Goal: Answer question/provide support

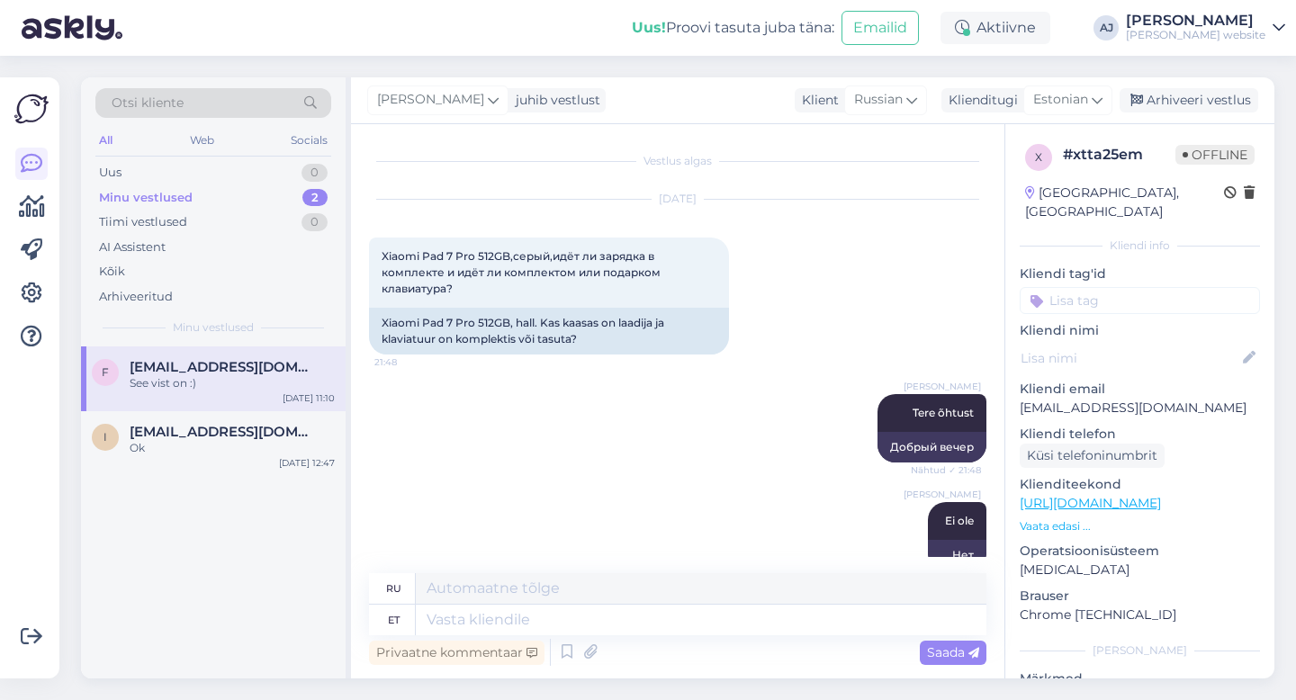
scroll to position [395, 0]
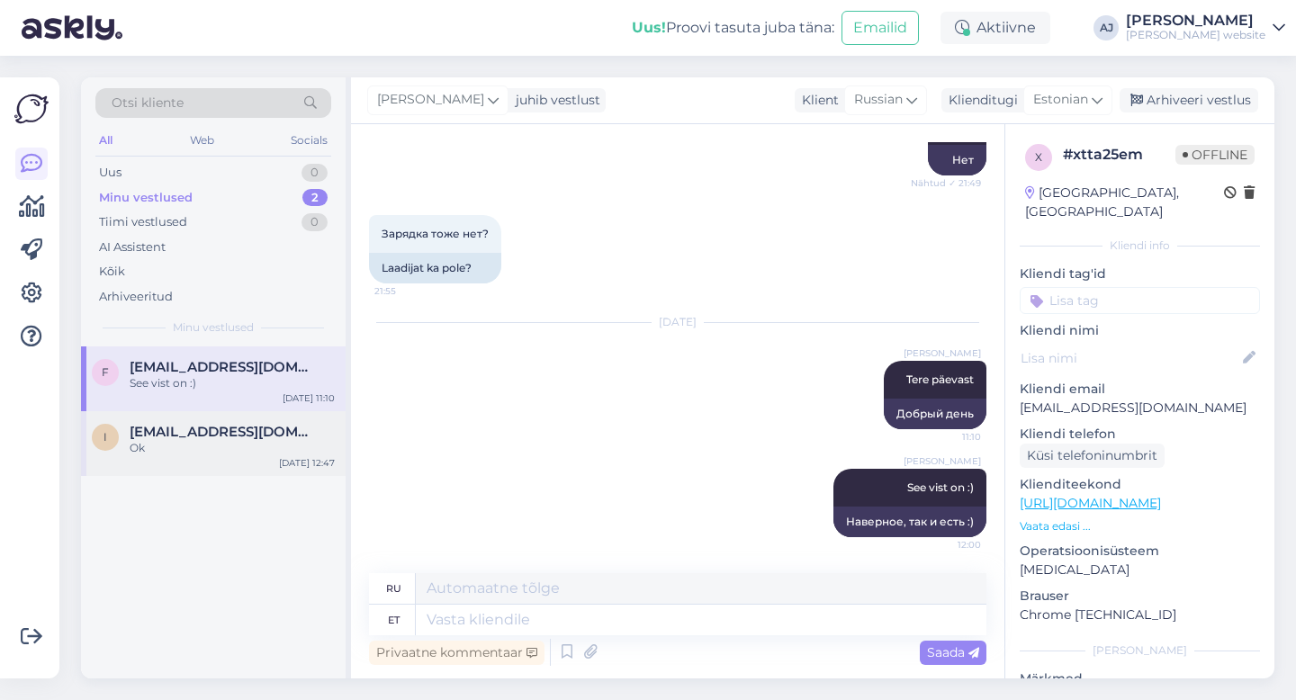
click at [193, 426] on span "[EMAIL_ADDRESS][DOMAIN_NAME]" at bounding box center [223, 432] width 187 height 16
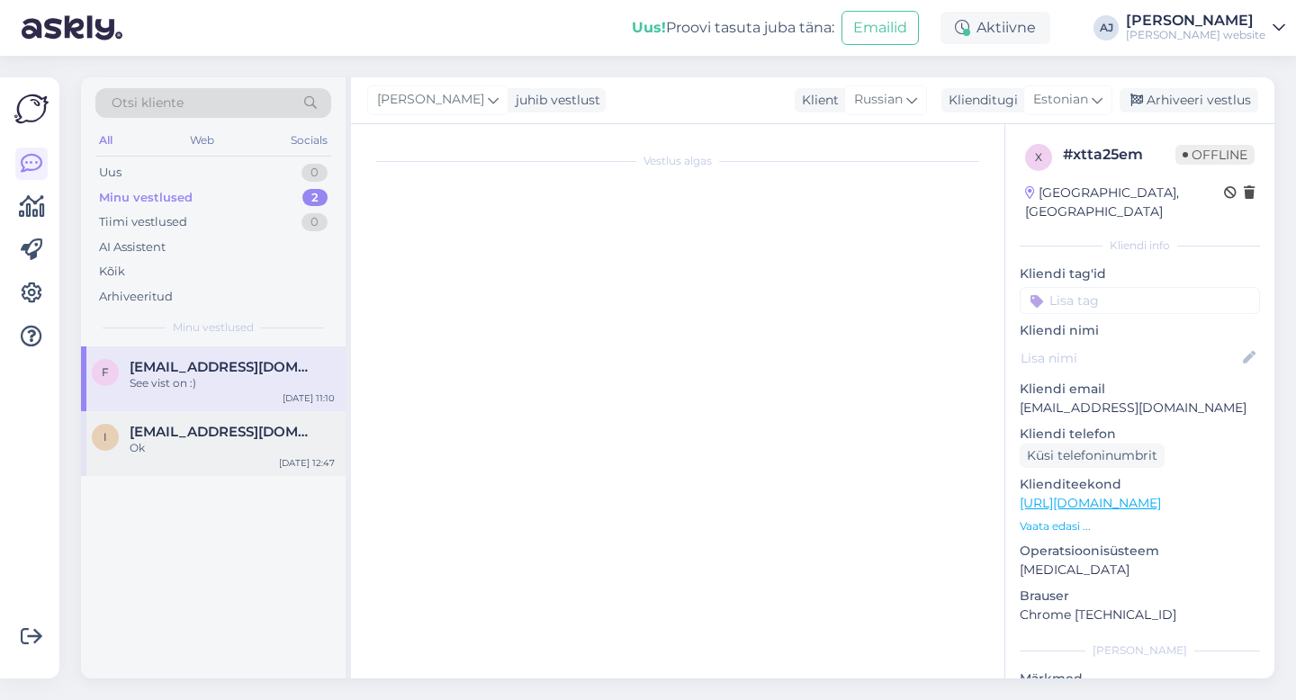
scroll to position [2549, 0]
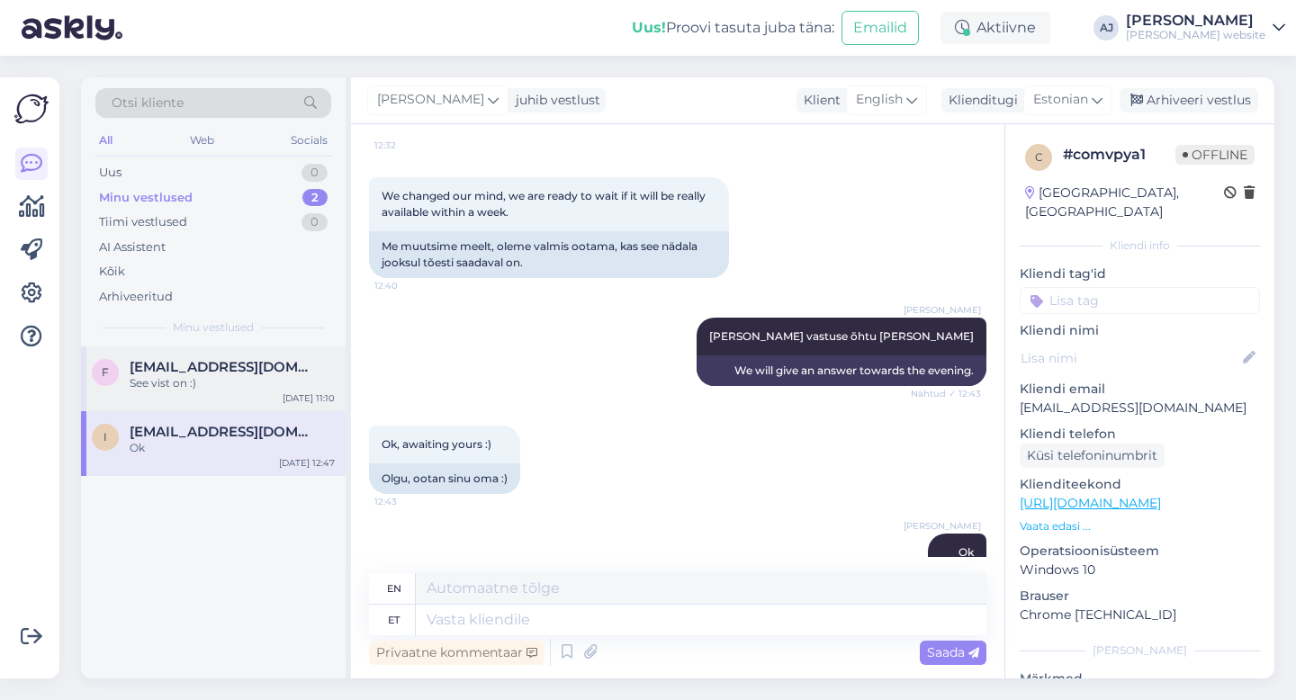
click at [195, 367] on span "[EMAIL_ADDRESS][DOMAIN_NAME]" at bounding box center [223, 367] width 187 height 16
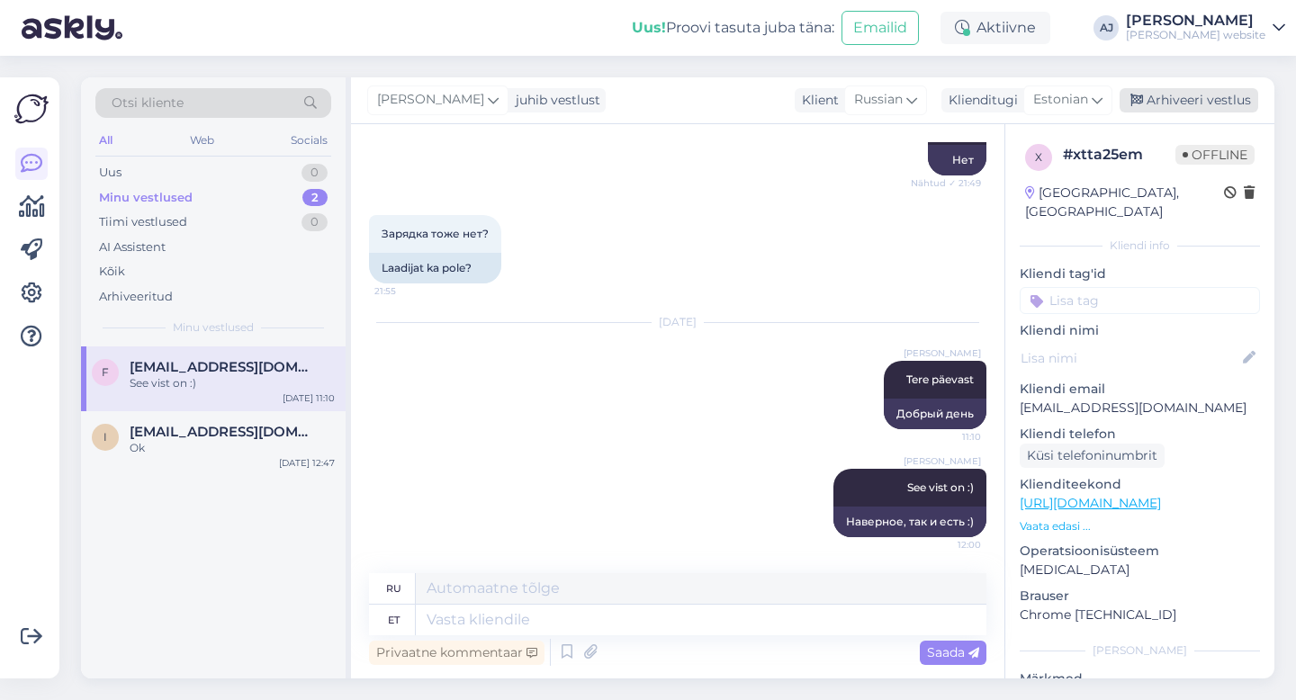
click at [1190, 99] on div "Arhiveeri vestlus" at bounding box center [1188, 100] width 139 height 24
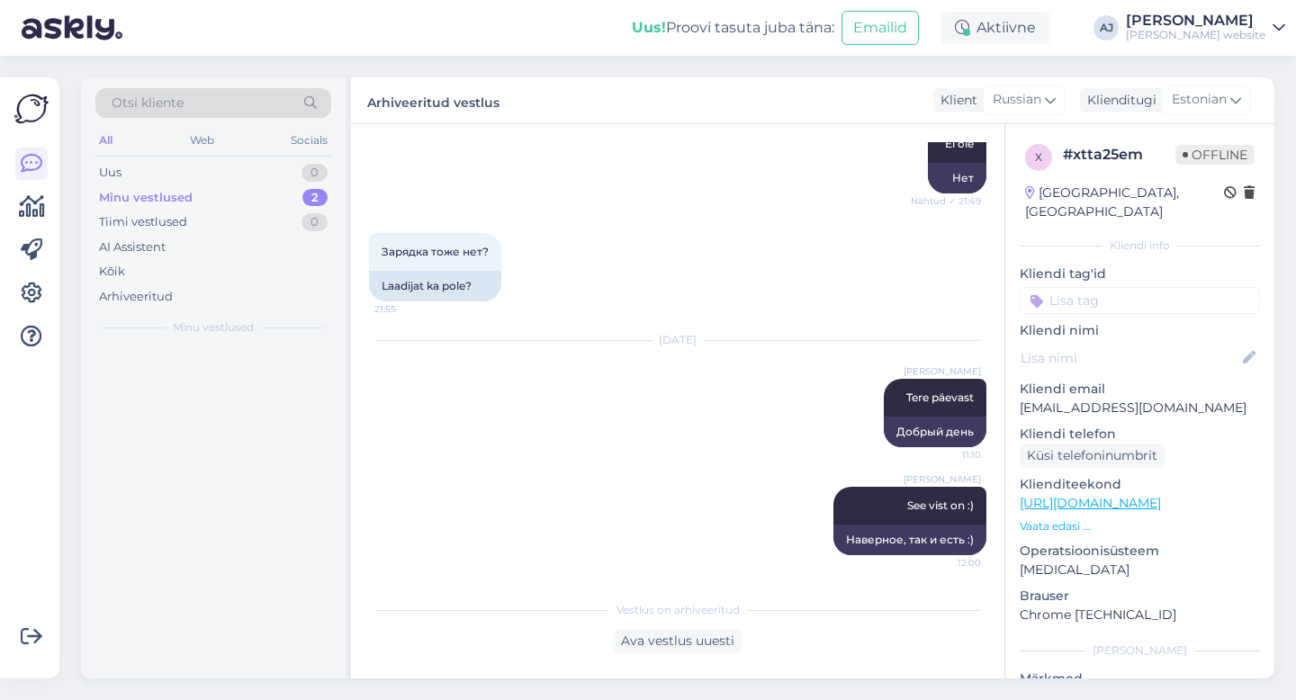
scroll to position [377, 0]
click at [117, 173] on div "Uus" at bounding box center [110, 173] width 22 height 18
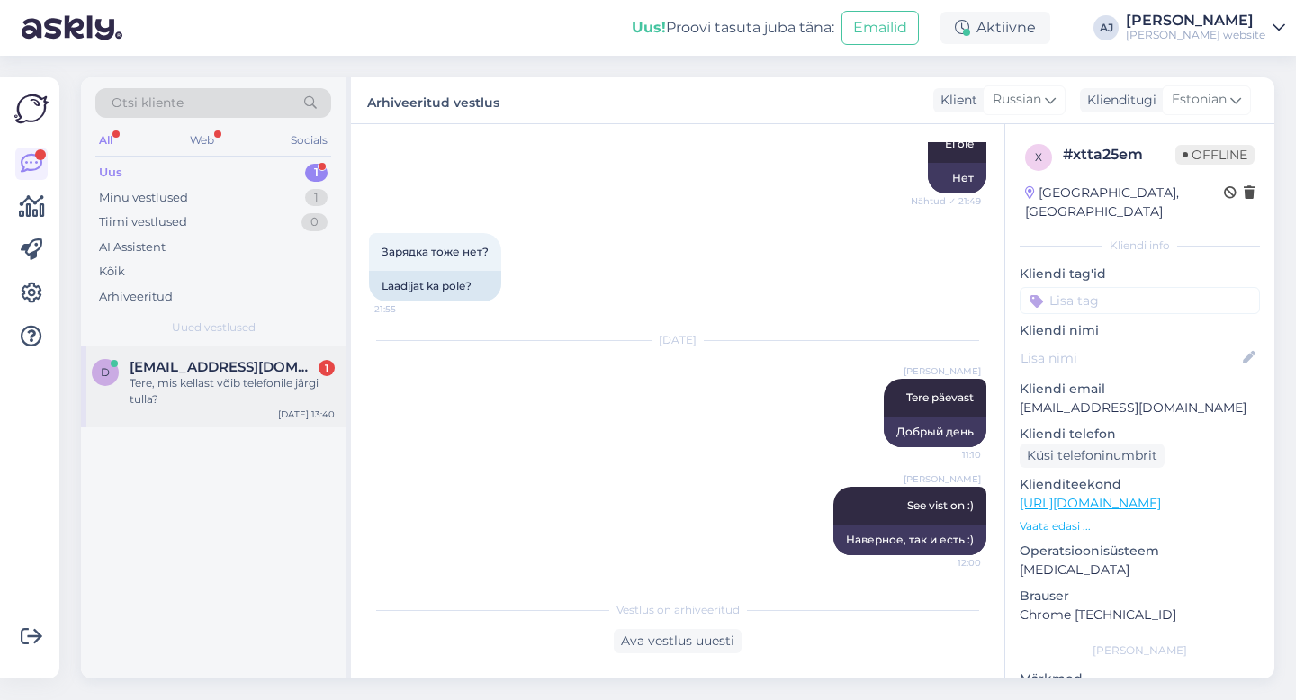
click at [170, 372] on span "[EMAIL_ADDRESS][DOMAIN_NAME]" at bounding box center [223, 367] width 187 height 16
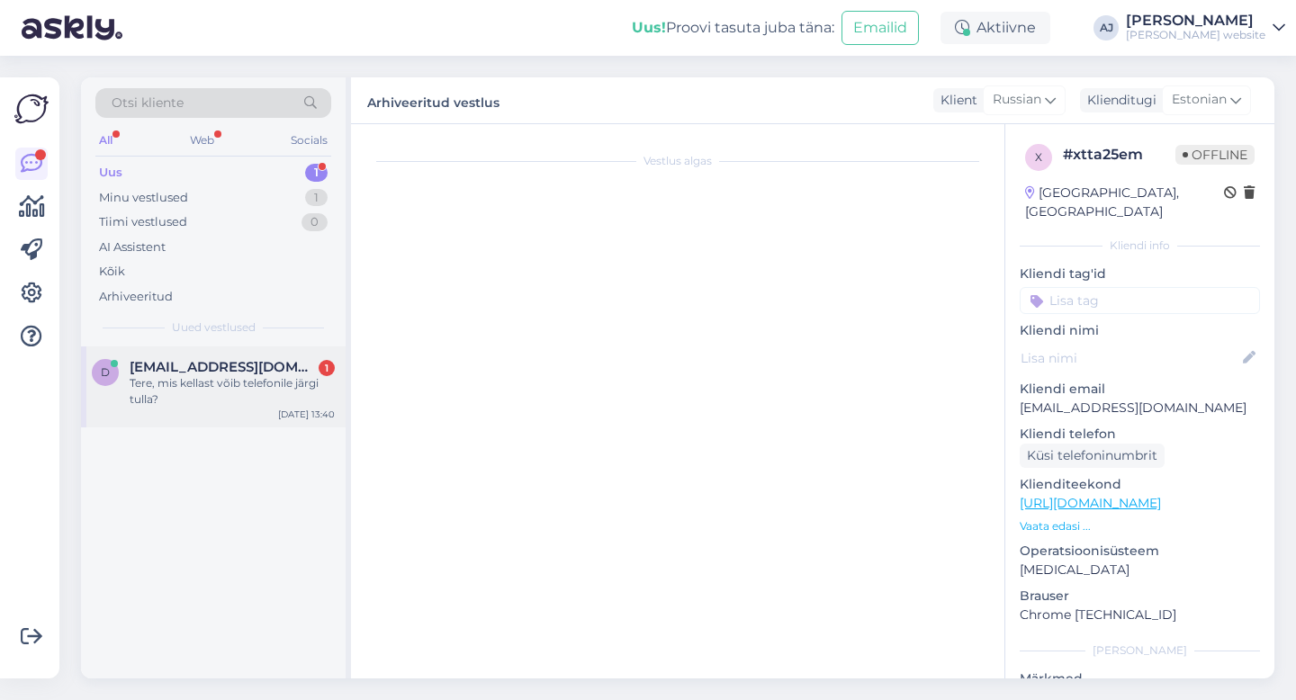
scroll to position [3405, 0]
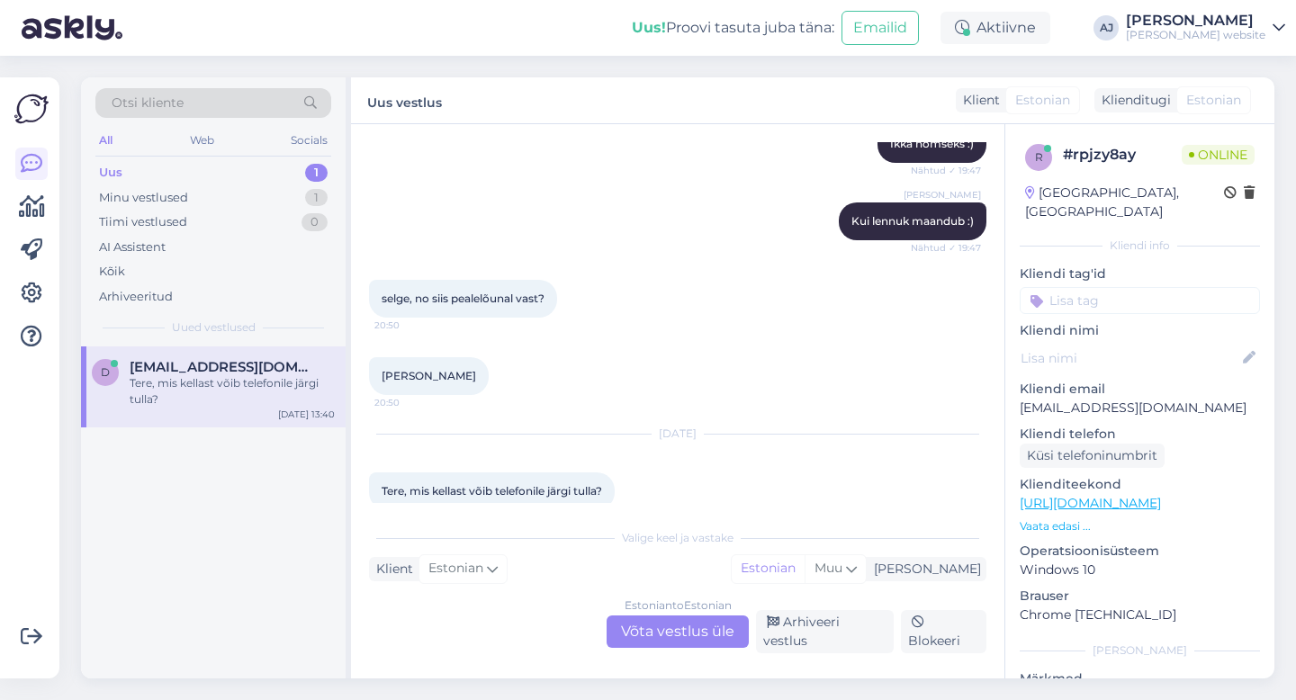
click at [655, 634] on div "Estonian to Estonian Võta vestlus üle" at bounding box center [677, 631] width 142 height 32
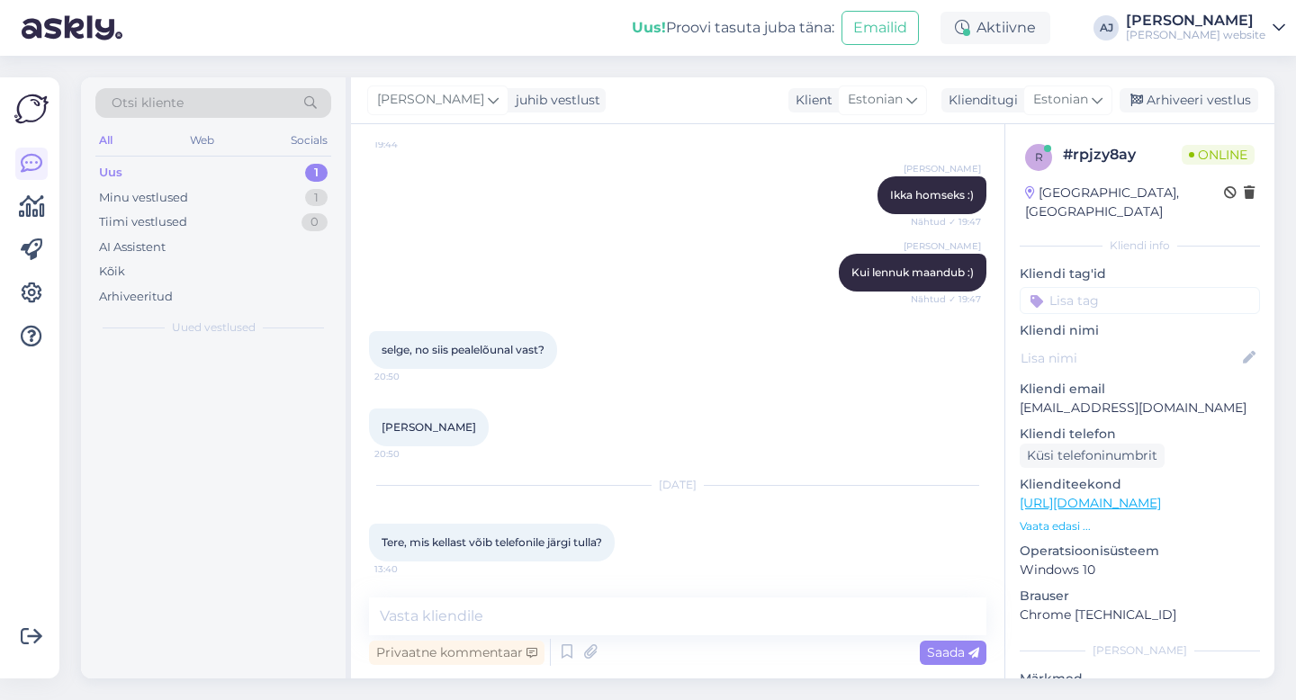
scroll to position [3338, 0]
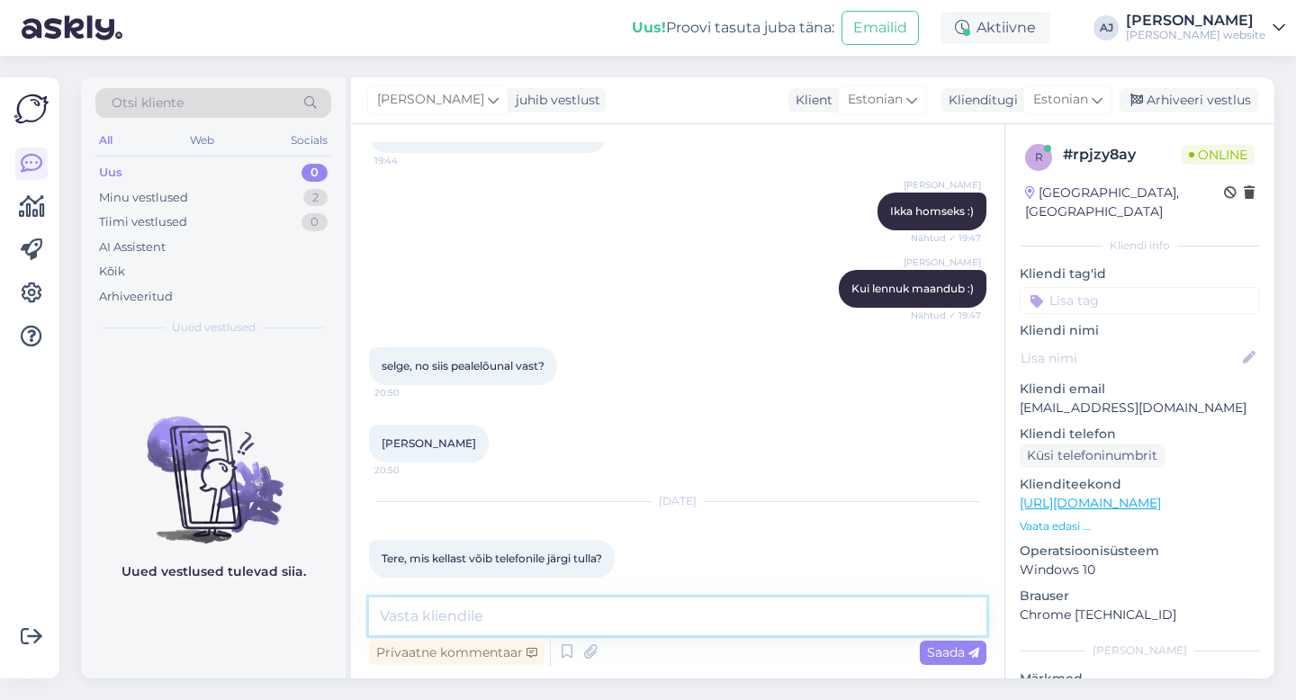
click at [431, 616] on textarea at bounding box center [677, 616] width 617 height 38
type textarea "6ni"
click at [944, 648] on span "Saada" at bounding box center [953, 652] width 52 height 16
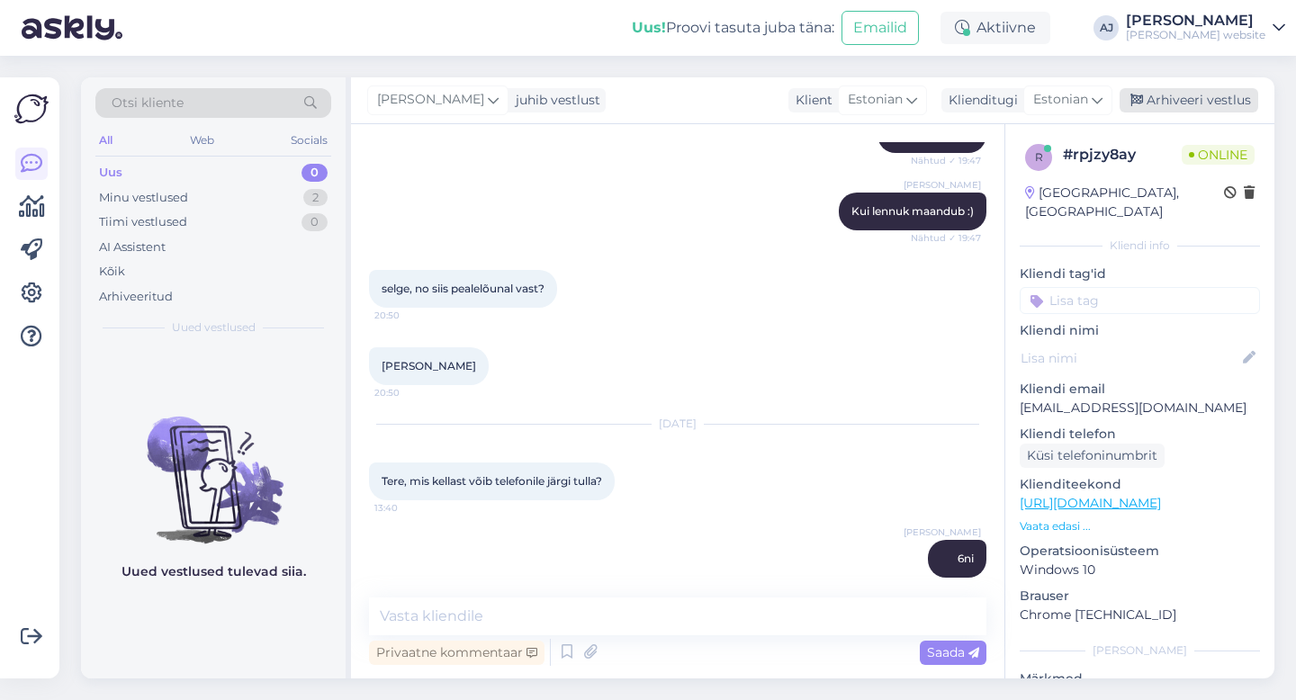
click at [1212, 98] on div "Arhiveeri vestlus" at bounding box center [1188, 100] width 139 height 24
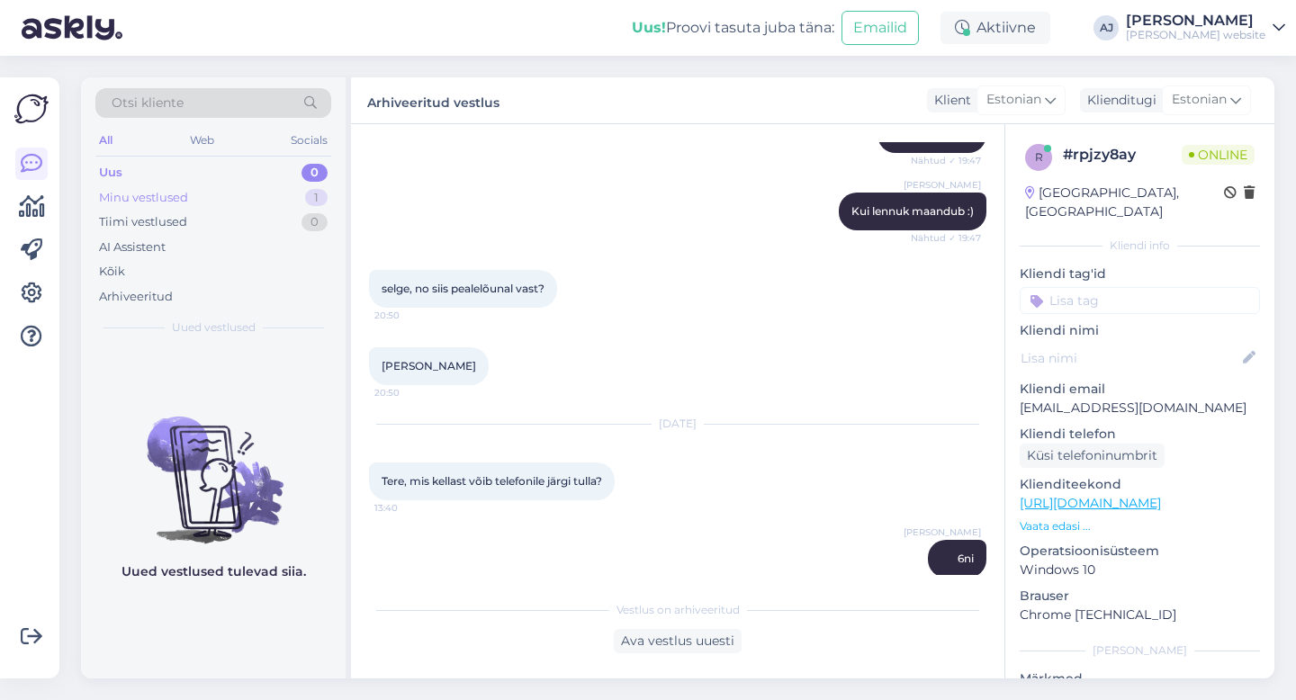
click at [135, 187] on div "Minu vestlused 1" at bounding box center [213, 197] width 236 height 25
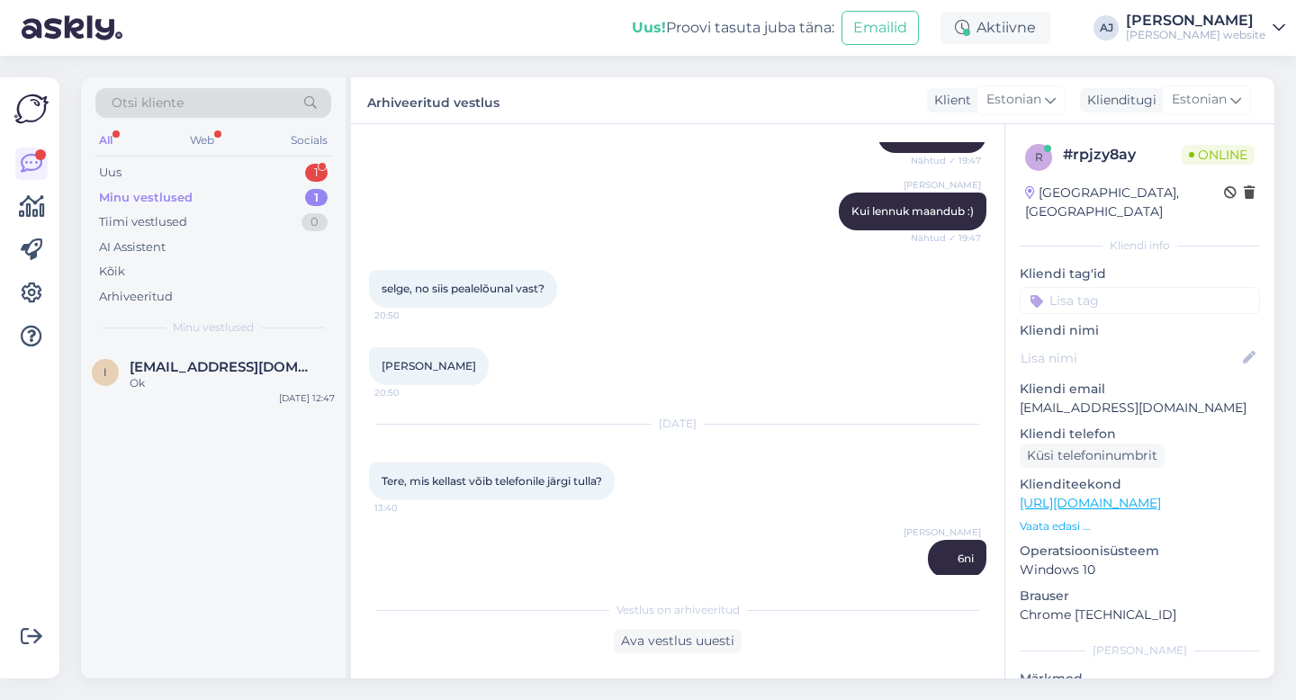
scroll to position [3576, 0]
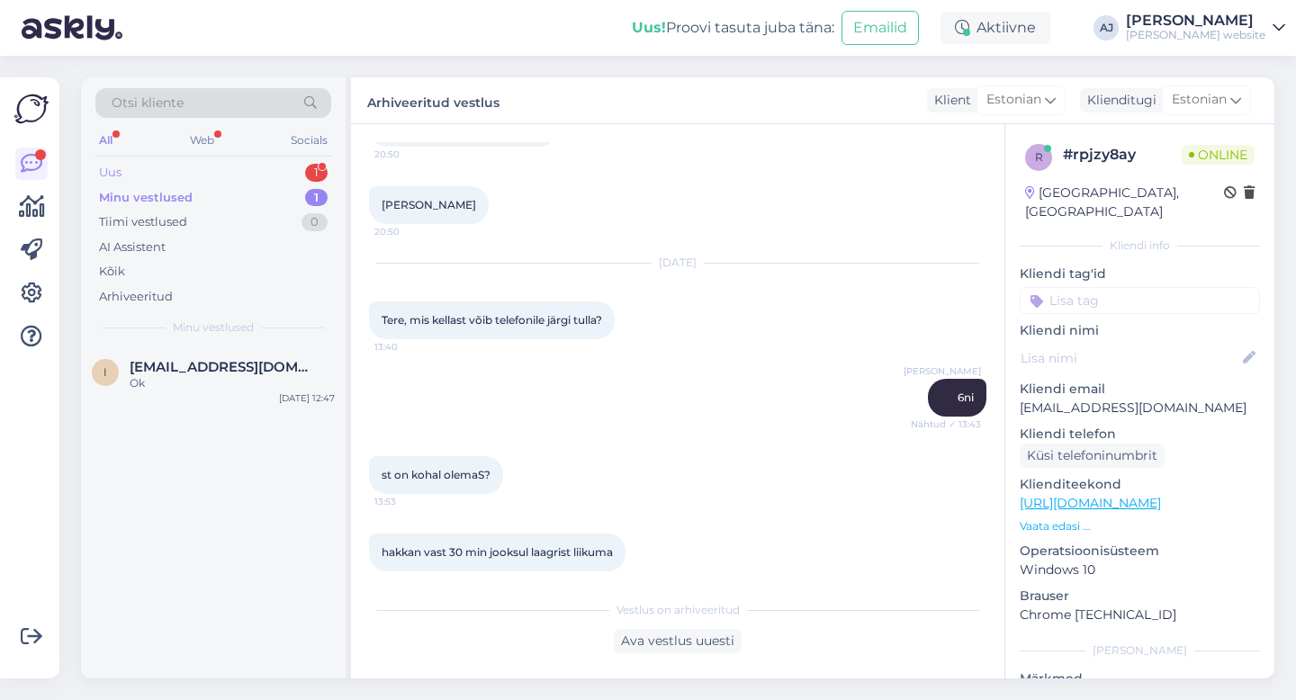
click at [121, 171] on div "Uus" at bounding box center [110, 173] width 22 height 18
click at [238, 370] on span "[EMAIL_ADDRESS][DOMAIN_NAME]" at bounding box center [223, 367] width 187 height 16
